Goal: Find contact information: Find contact information

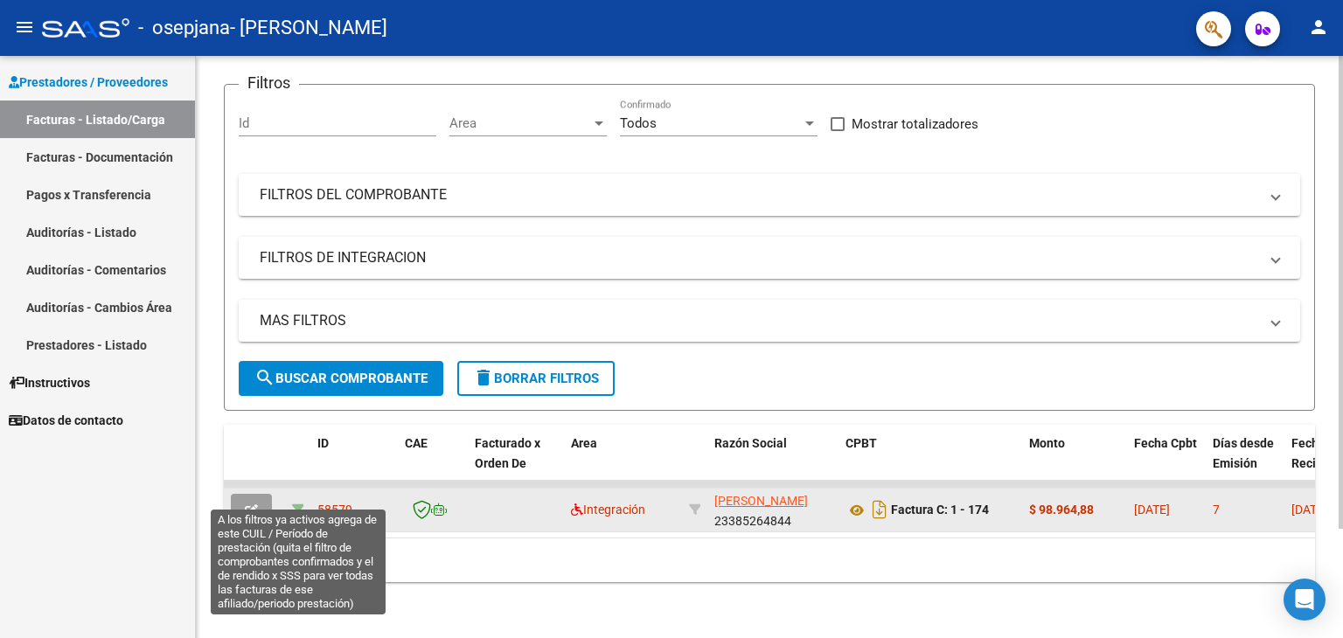
click at [298, 504] on icon at bounding box center [298, 510] width 12 height 12
type input "202507"
type input "20583497553"
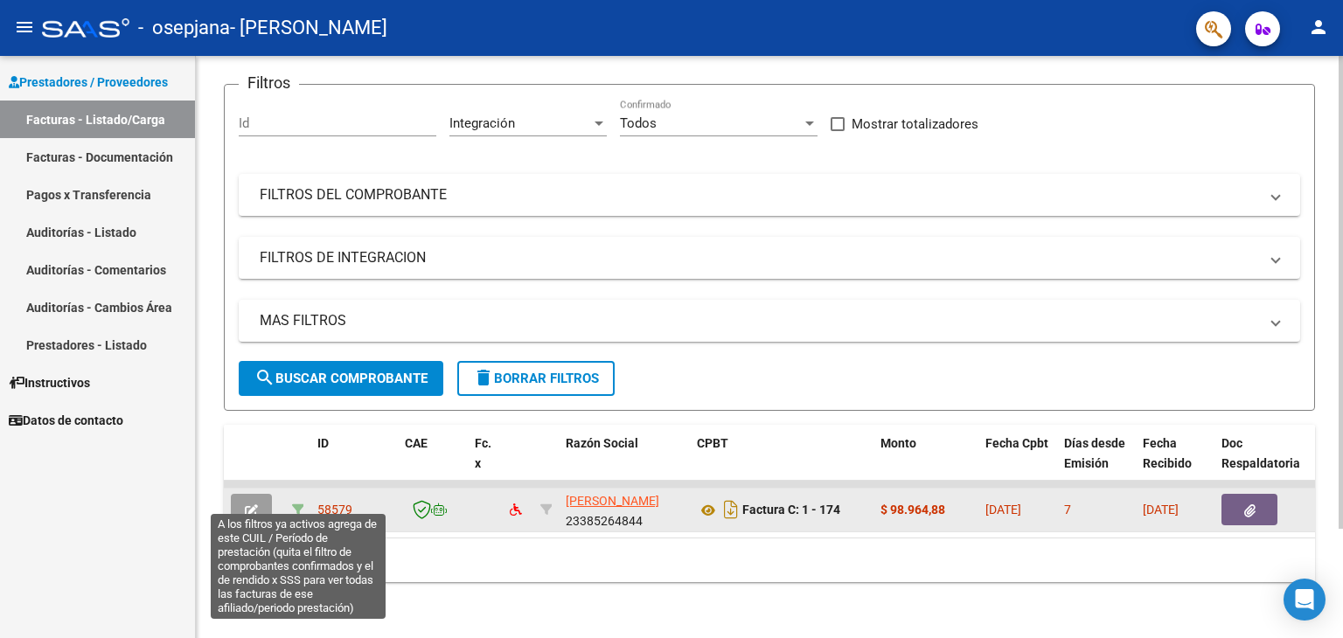
click at [298, 504] on icon at bounding box center [298, 510] width 12 height 12
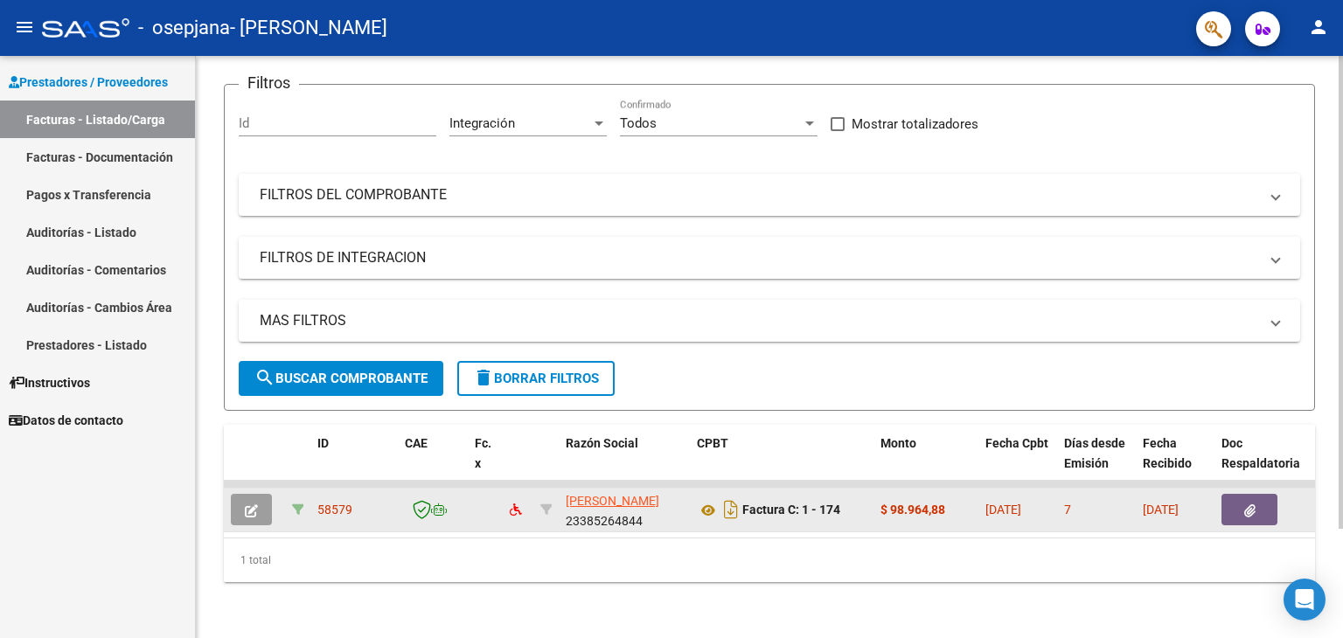
click at [298, 504] on icon at bounding box center [298, 510] width 12 height 12
click at [253, 504] on icon "button" at bounding box center [251, 510] width 13 height 13
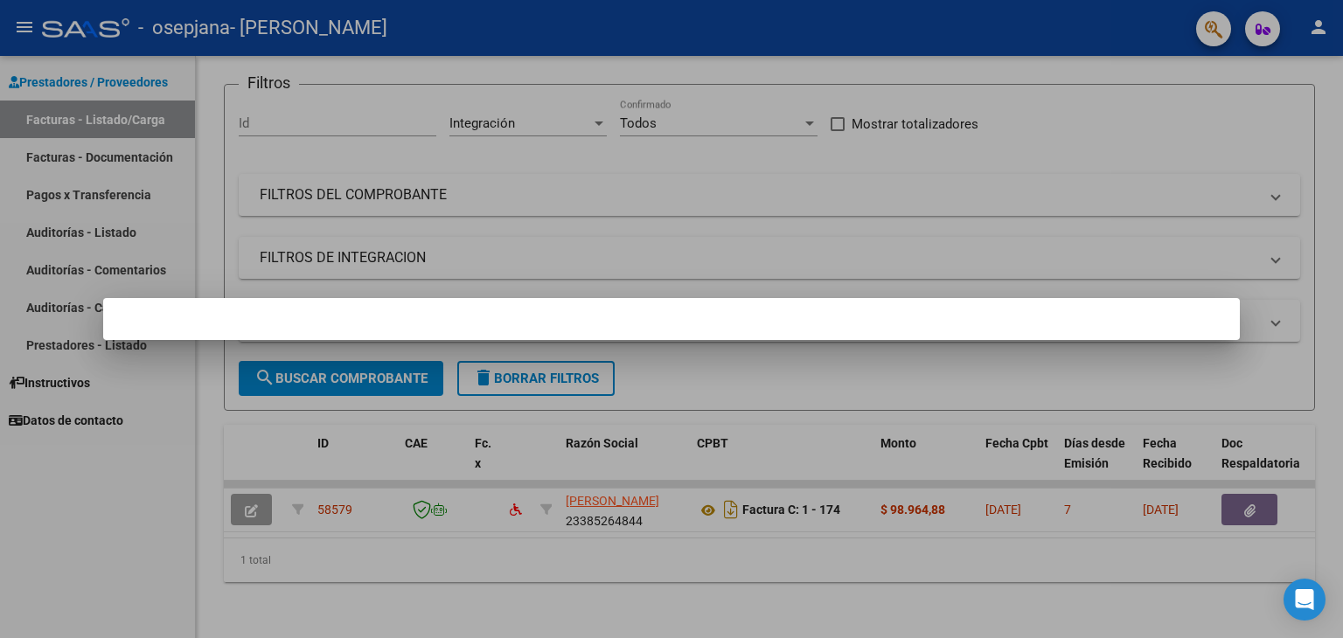
click at [150, 525] on div at bounding box center [671, 319] width 1343 height 638
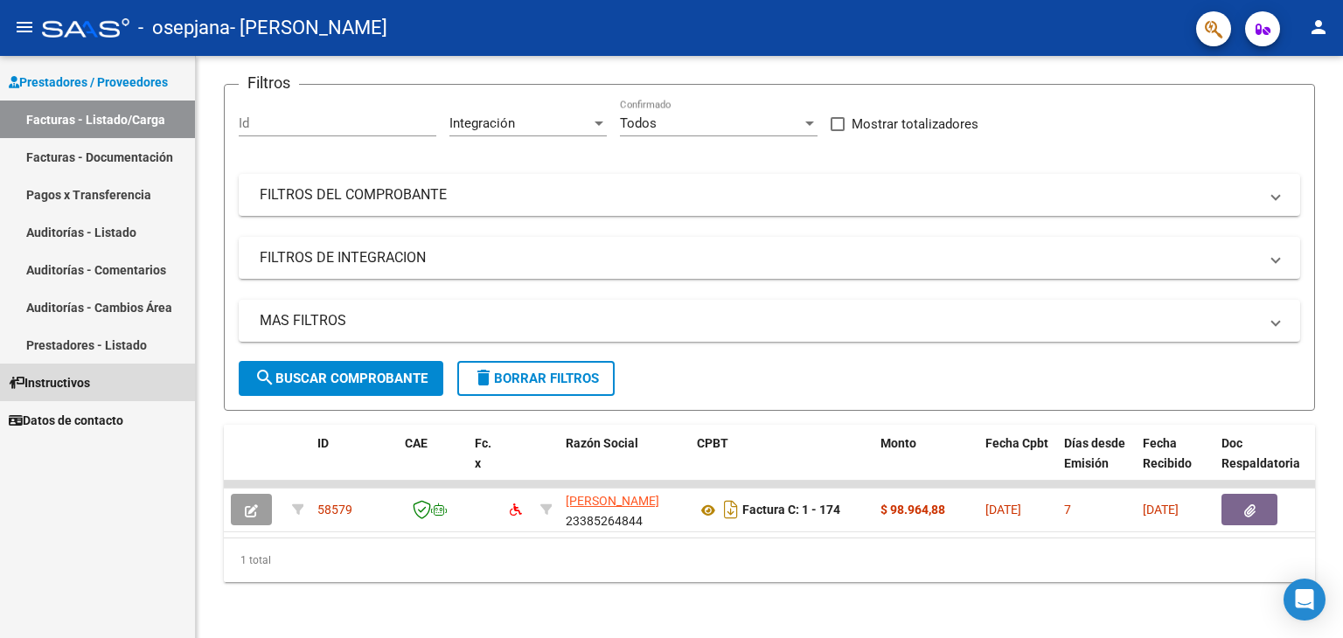
click at [80, 390] on span "Instructivos" at bounding box center [49, 382] width 81 height 19
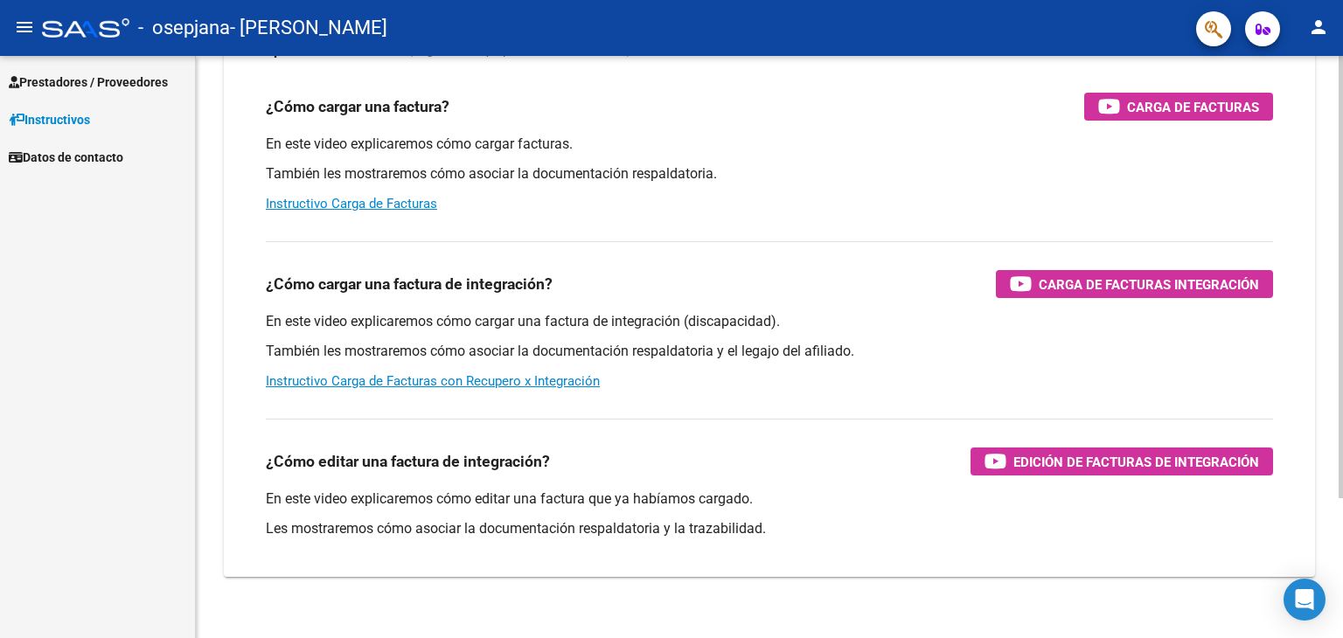
scroll to position [184, 0]
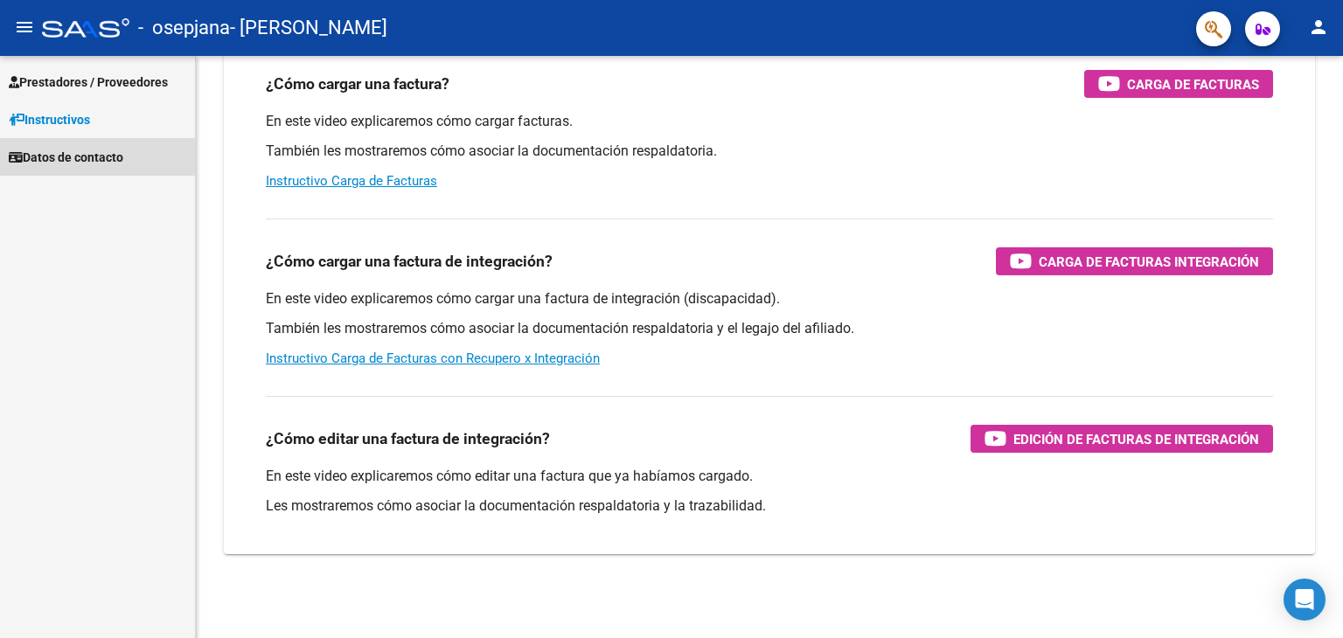
click at [112, 161] on span "Datos de contacto" at bounding box center [66, 157] width 115 height 19
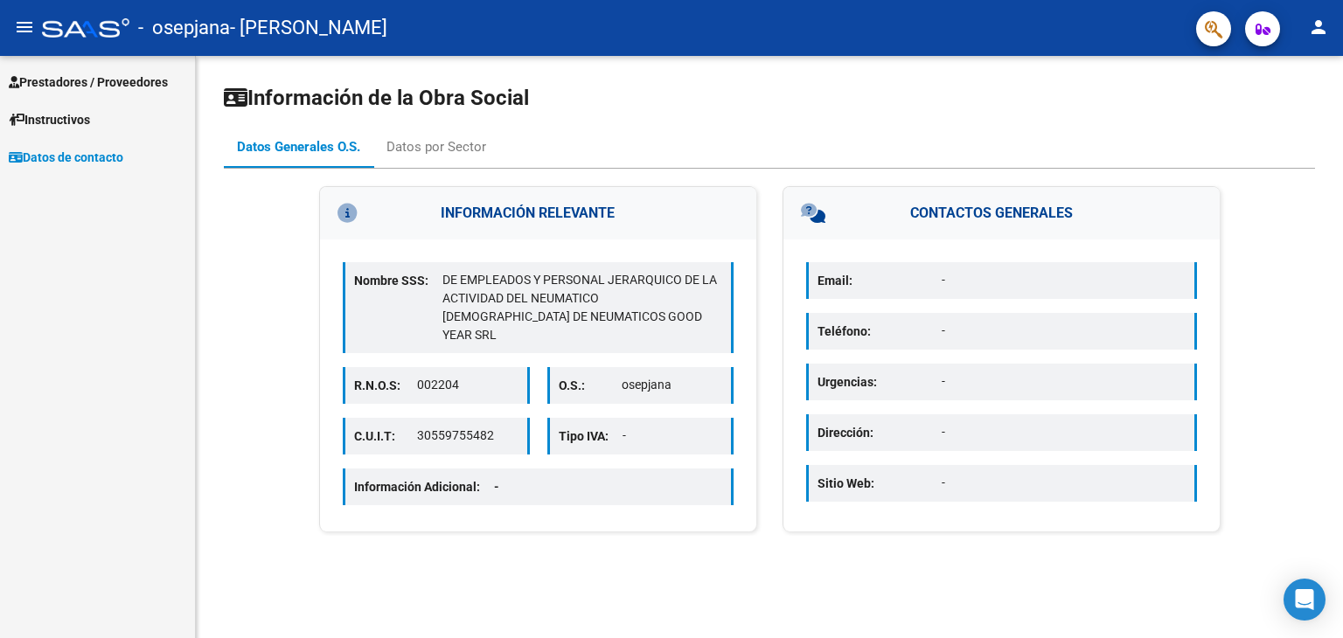
click at [132, 75] on span "Prestadores / Proveedores" at bounding box center [88, 82] width 159 height 19
